Goal: Information Seeking & Learning: Learn about a topic

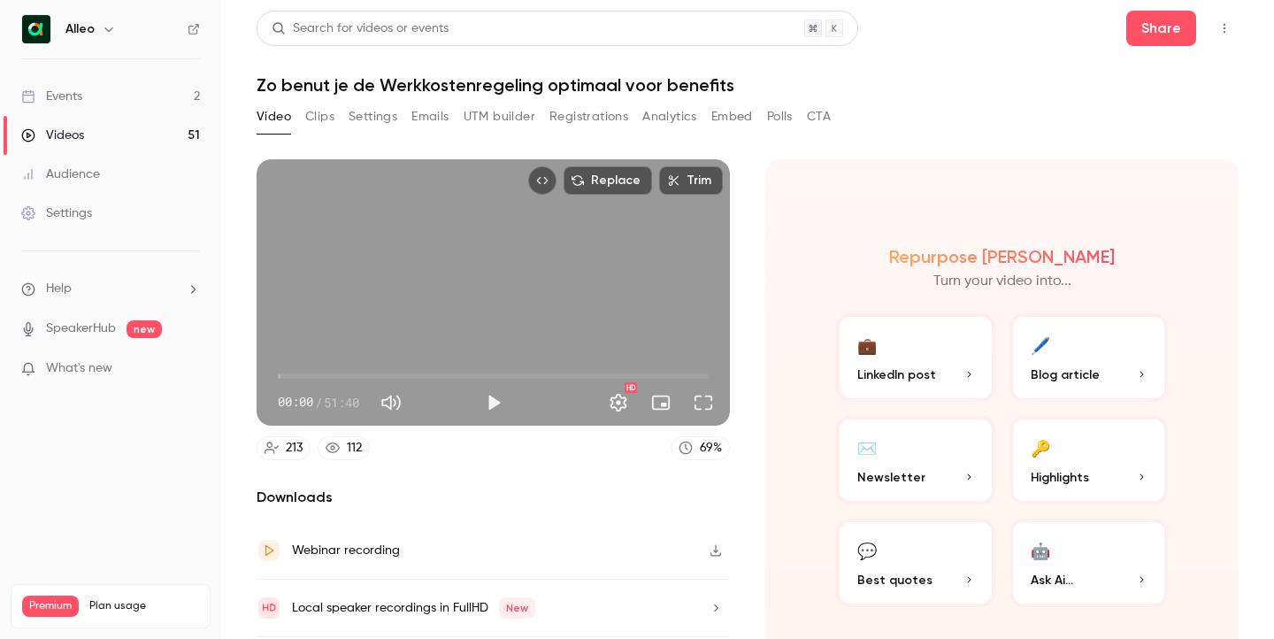
click at [128, 88] on link "Events 2" at bounding box center [110, 96] width 221 height 39
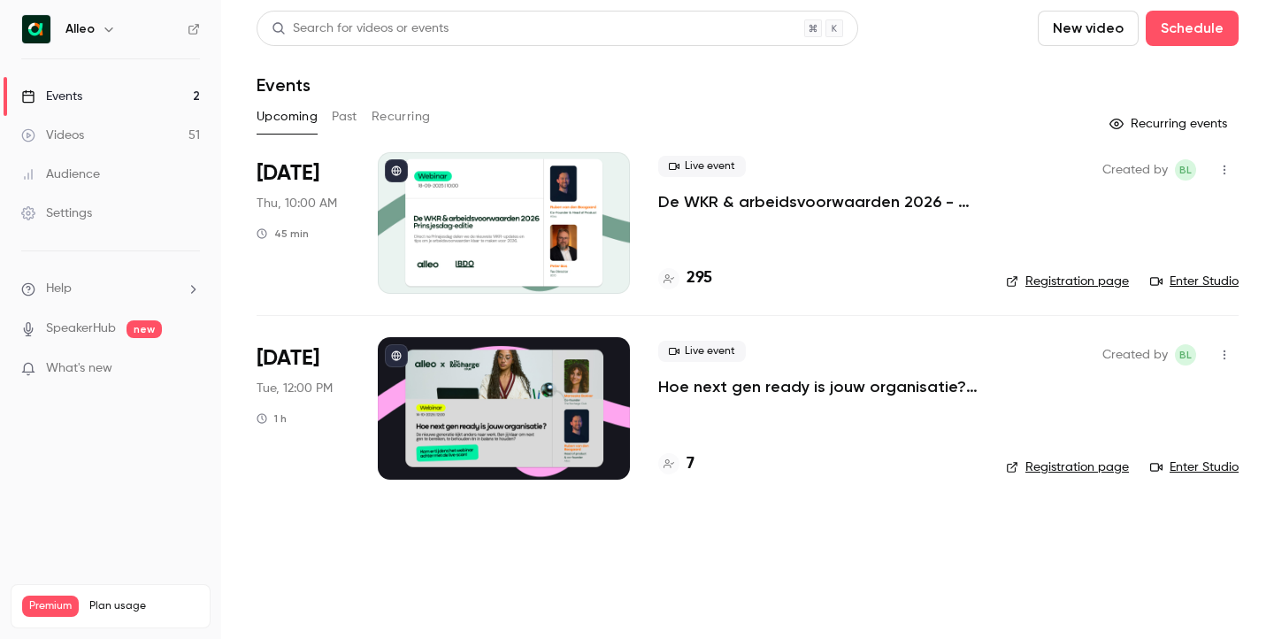
click at [427, 193] on div at bounding box center [504, 223] width 252 height 142
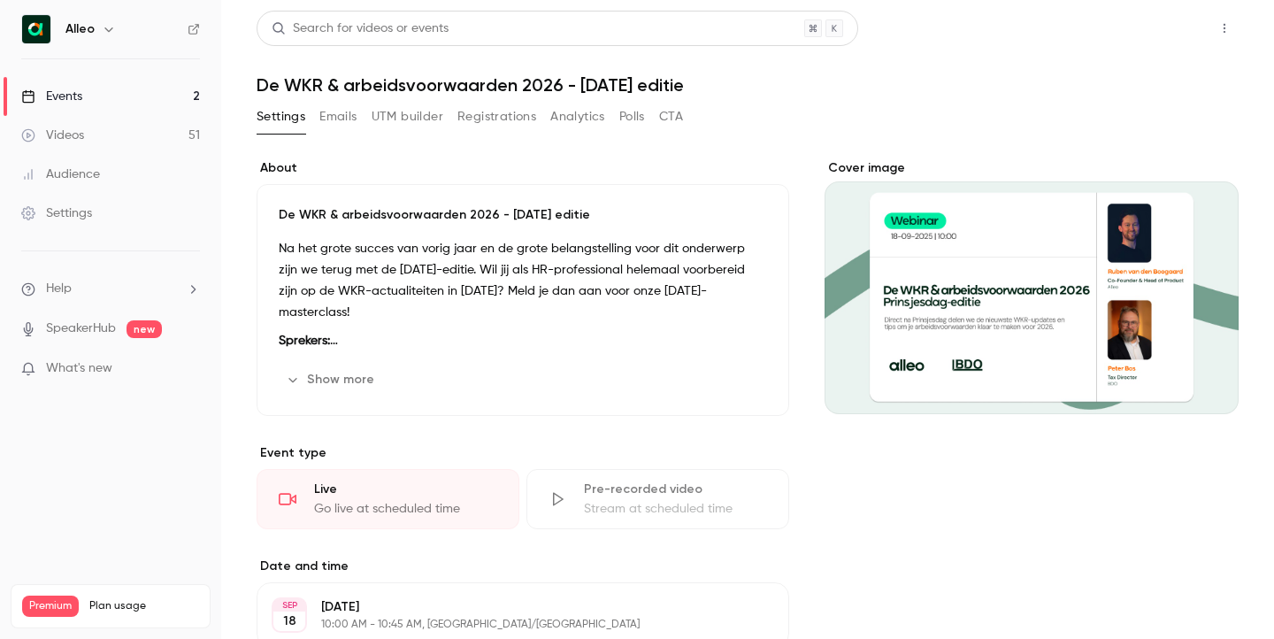
click at [1163, 43] on button "Share" at bounding box center [1162, 28] width 70 height 35
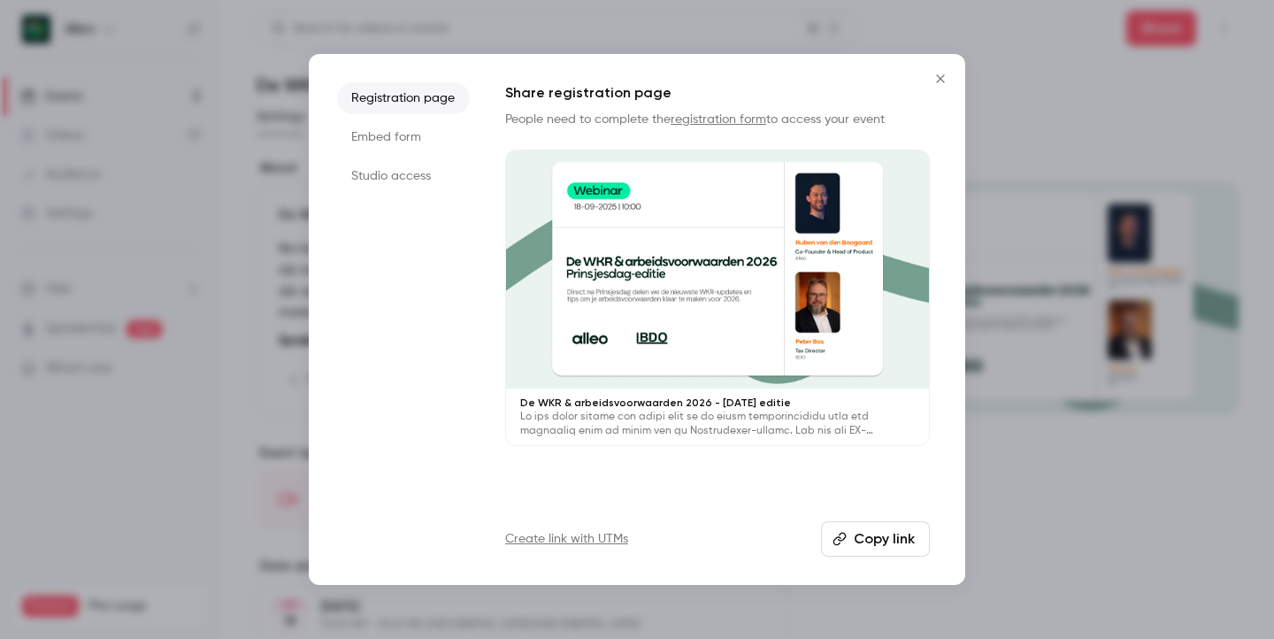
click at [951, 79] on icon "Close" at bounding box center [940, 79] width 21 height 14
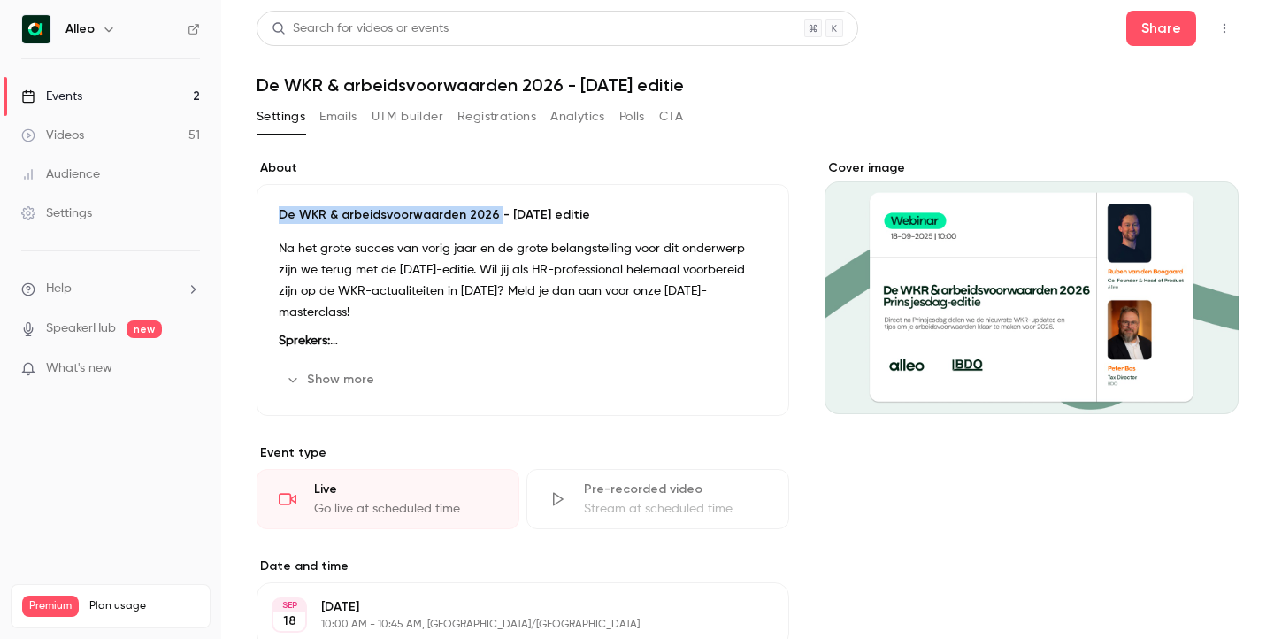
drag, startPoint x: 477, startPoint y: 214, endPoint x: 234, endPoint y: 0, distance: 324.2
click at [266, 216] on div "De WKR & arbeidsvoorwaarden 2026 - [DATE] editie Na het grote succes van vorig …" at bounding box center [523, 300] width 533 height 232
